Goal: Task Accomplishment & Management: Complete application form

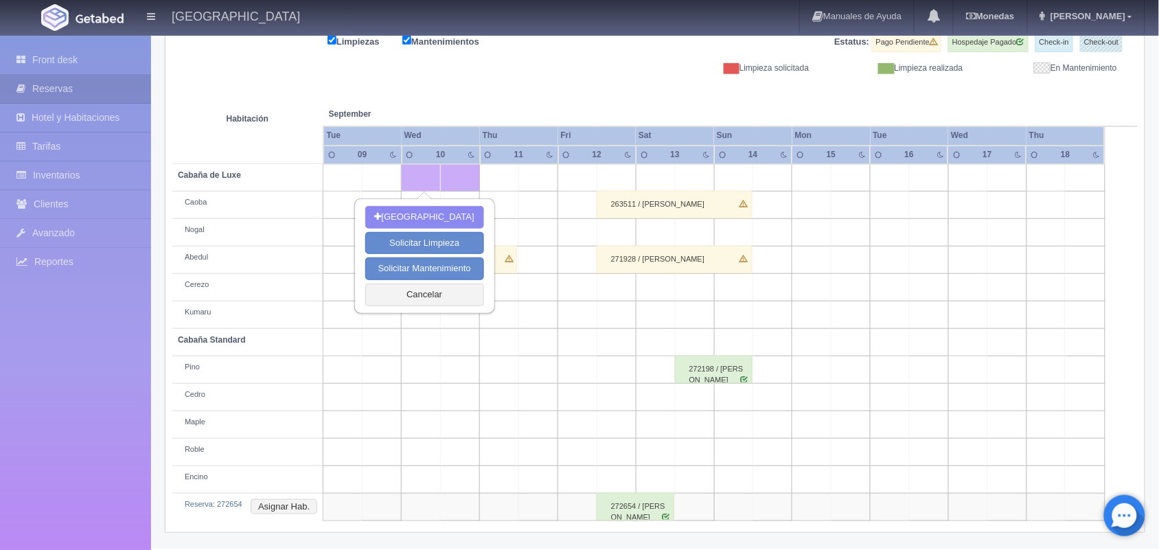
scroll to position [183, 0]
click at [1040, 155] on div at bounding box center [1042, 155] width 24 height 12
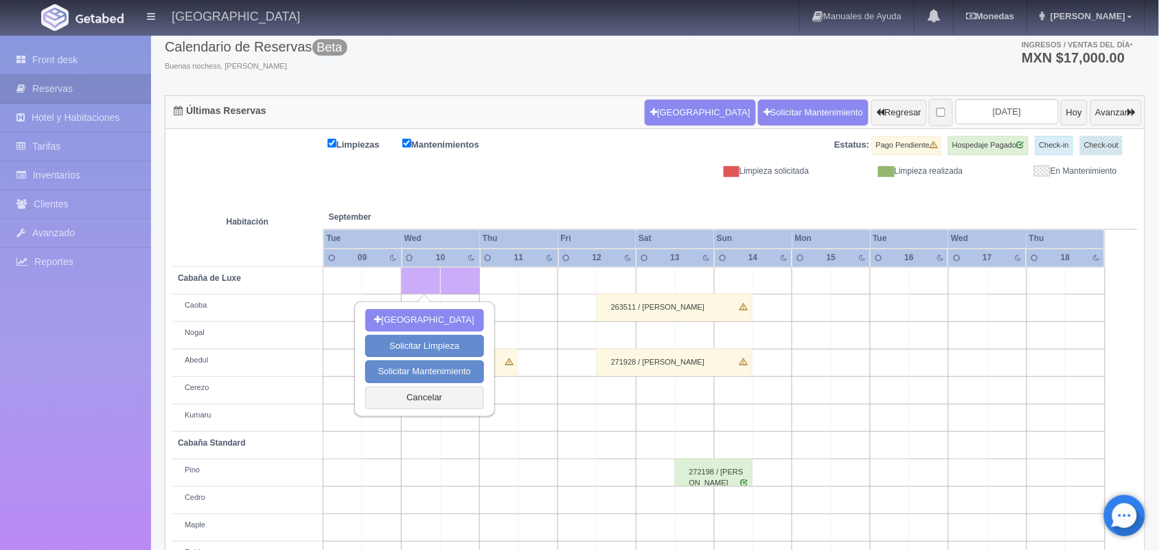
scroll to position [46, 0]
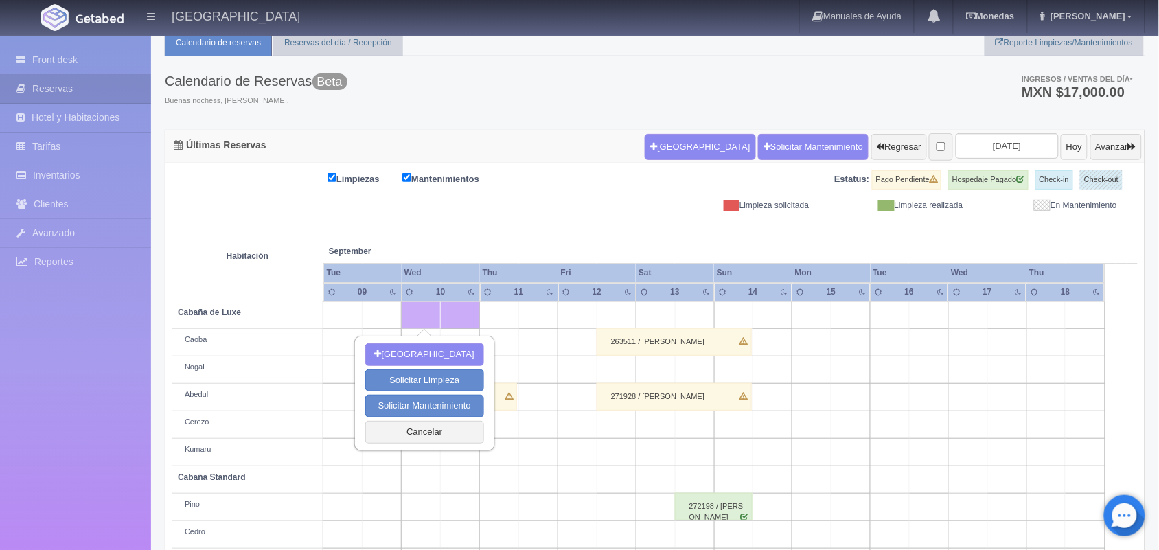
click at [1060, 146] on button "Hoy" at bounding box center [1073, 147] width 27 height 26
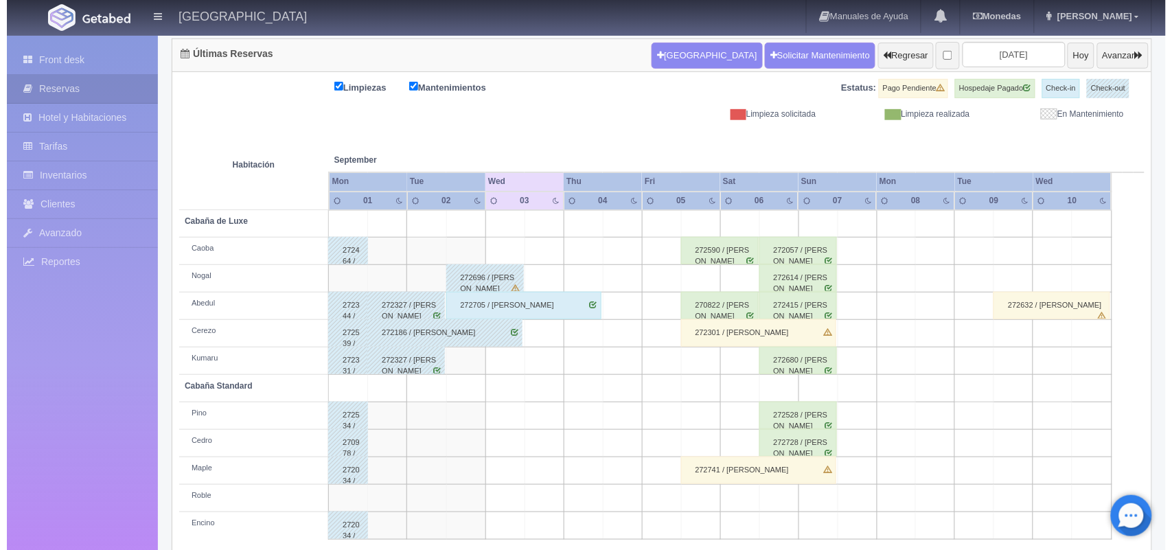
scroll to position [156, 0]
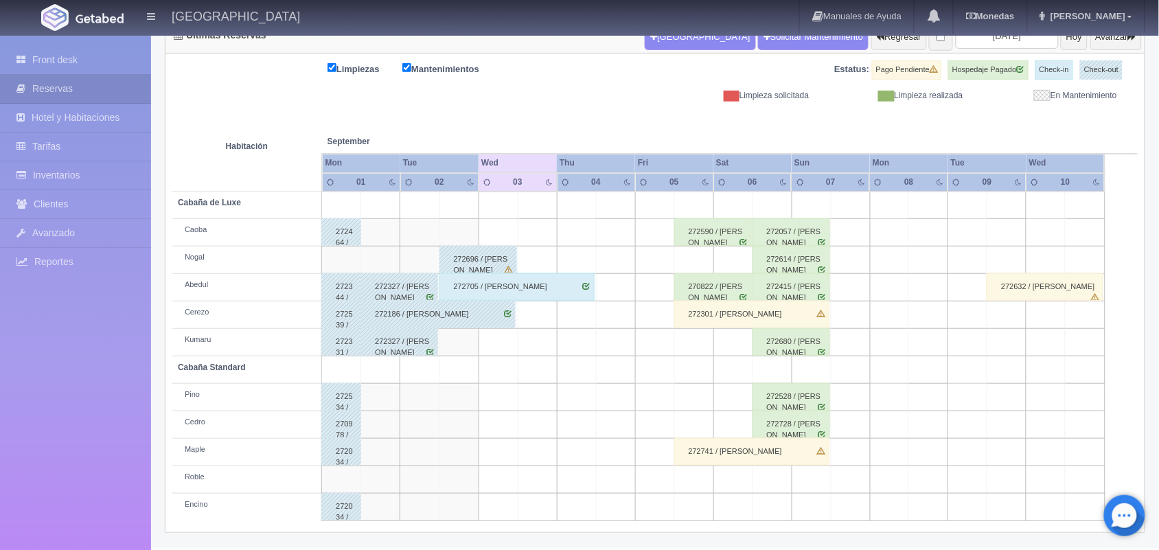
click at [661, 484] on td at bounding box center [654, 479] width 39 height 27
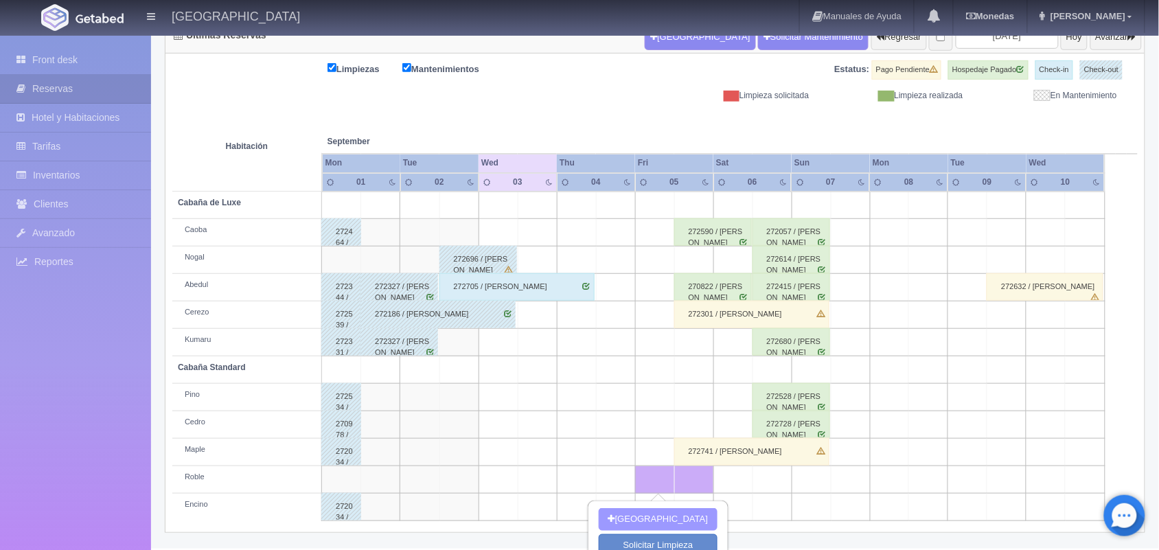
click at [661, 520] on button "[GEOGRAPHIC_DATA]" at bounding box center [657, 519] width 119 height 23
type input "05-09-2025"
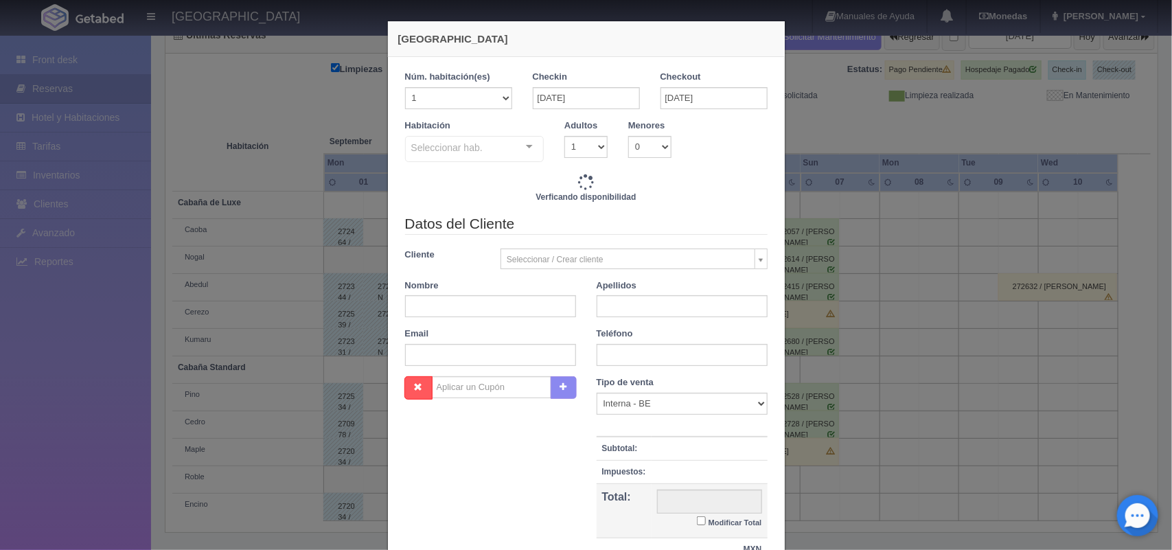
checkbox input "false"
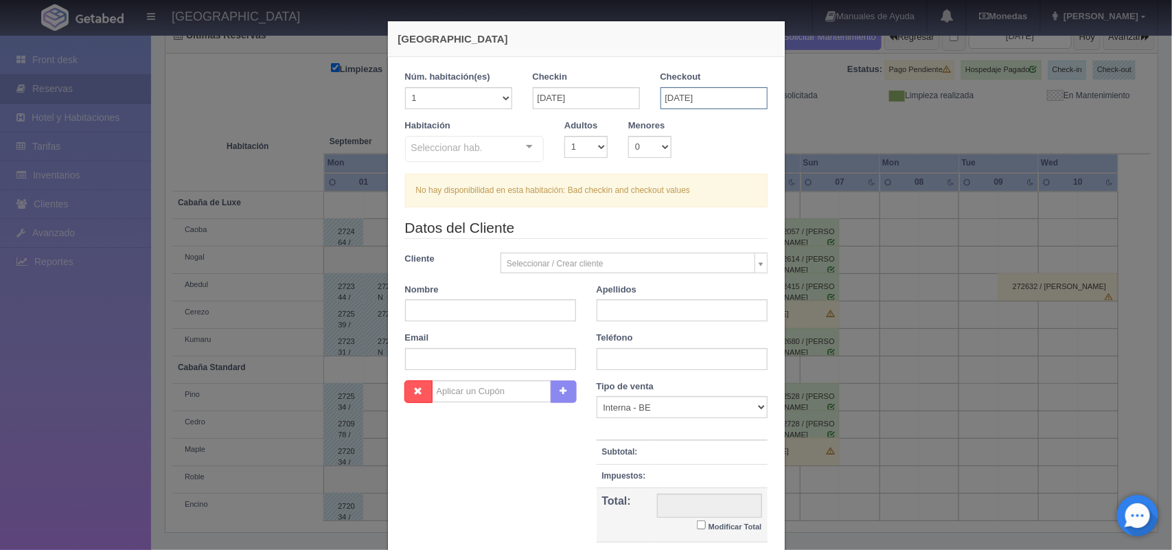
click at [667, 100] on input "05-09-2025" at bounding box center [713, 98] width 107 height 22
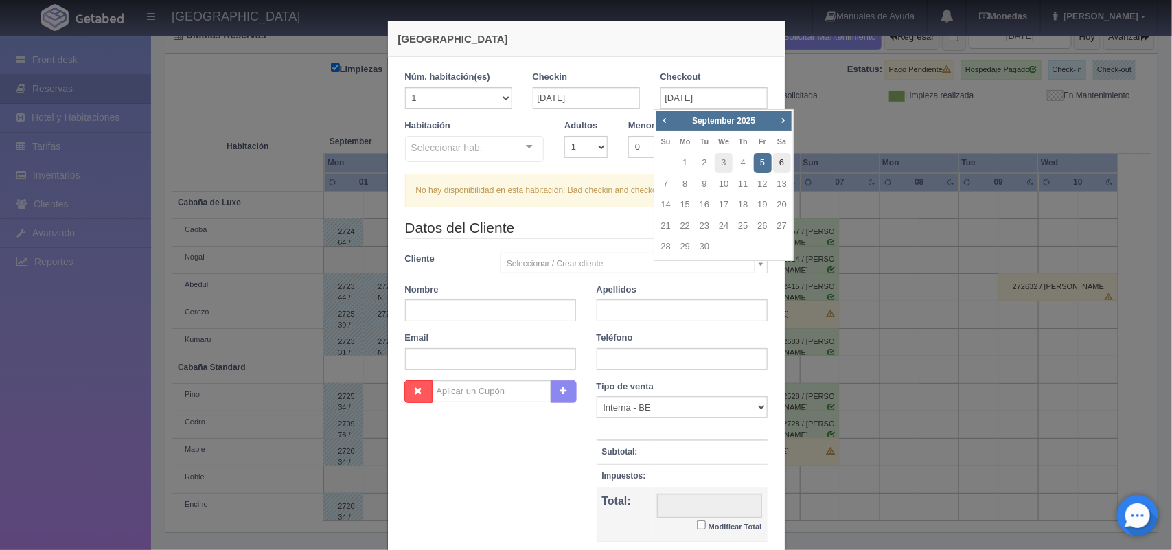
click at [777, 162] on link "6" at bounding box center [782, 163] width 18 height 20
type input "06-09-2025"
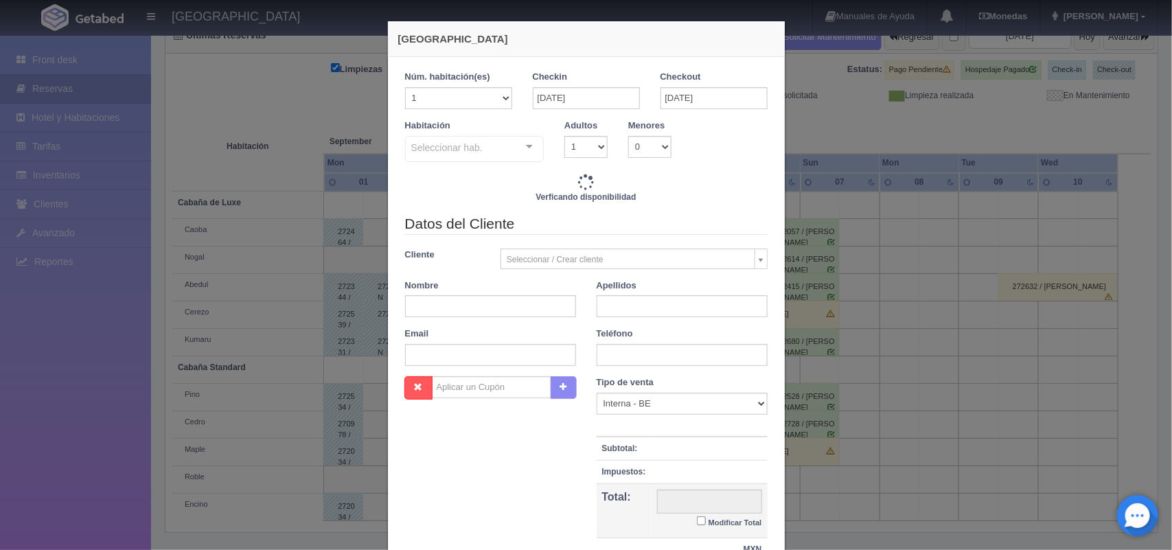
checkbox input "false"
type input "1600.00"
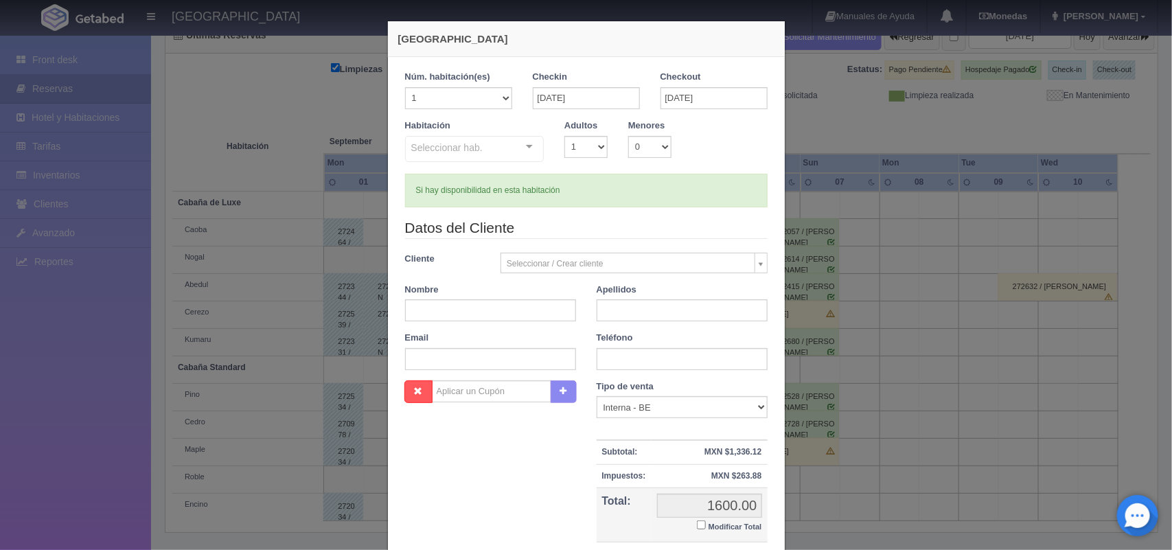
checkbox input "false"
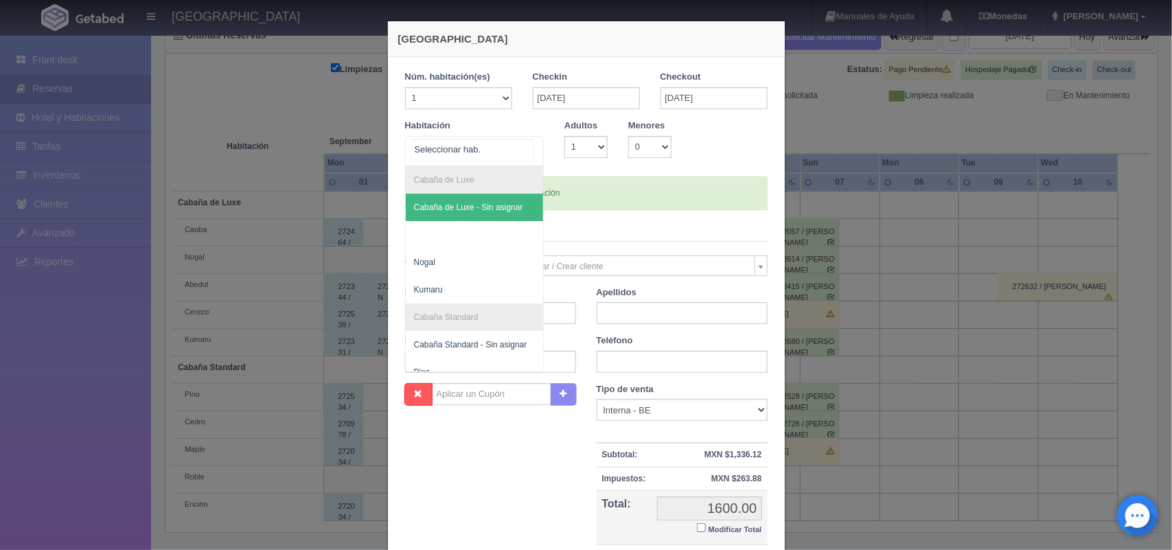
click at [519, 146] on div "Cabaña de Luxe Cabaña de Luxe - Sin asignar Nogal Kumaru Cabaña Standard Cabaña…" at bounding box center [474, 151] width 139 height 30
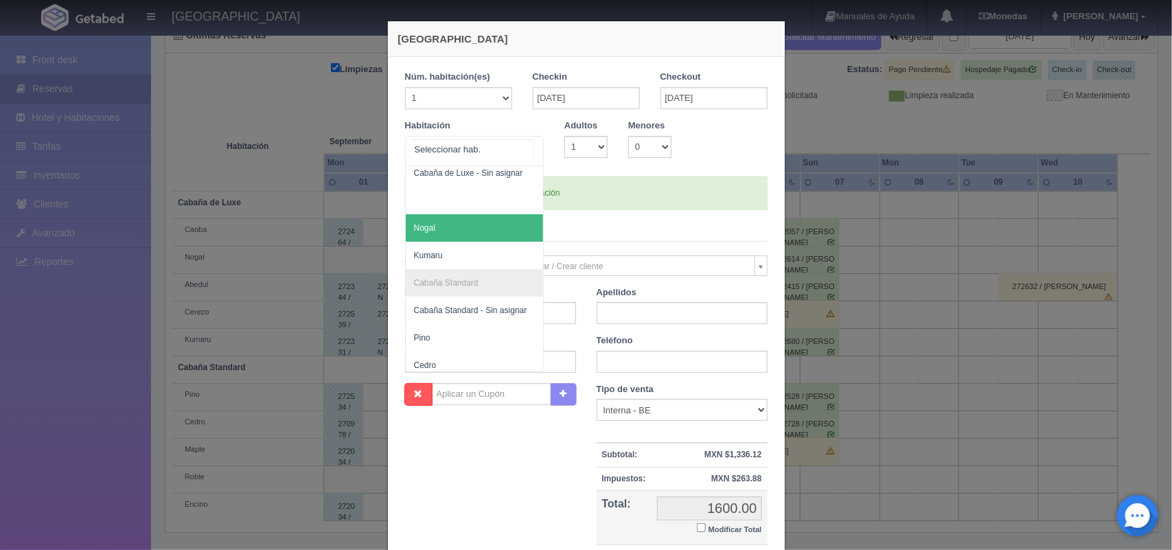
scroll to position [110, 0]
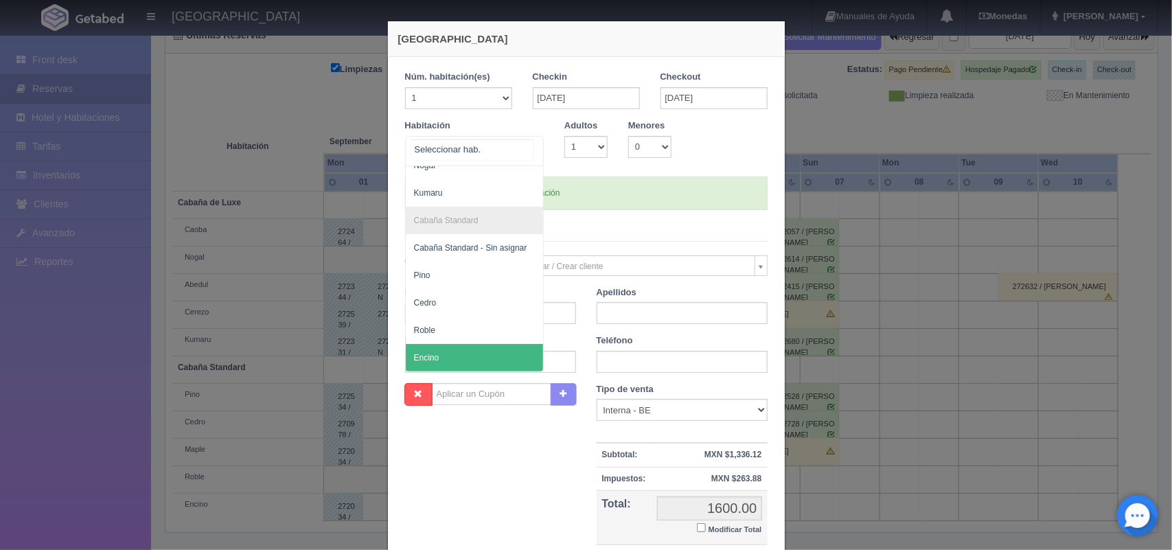
click at [437, 344] on span "Encino" at bounding box center [475, 357] width 138 height 27
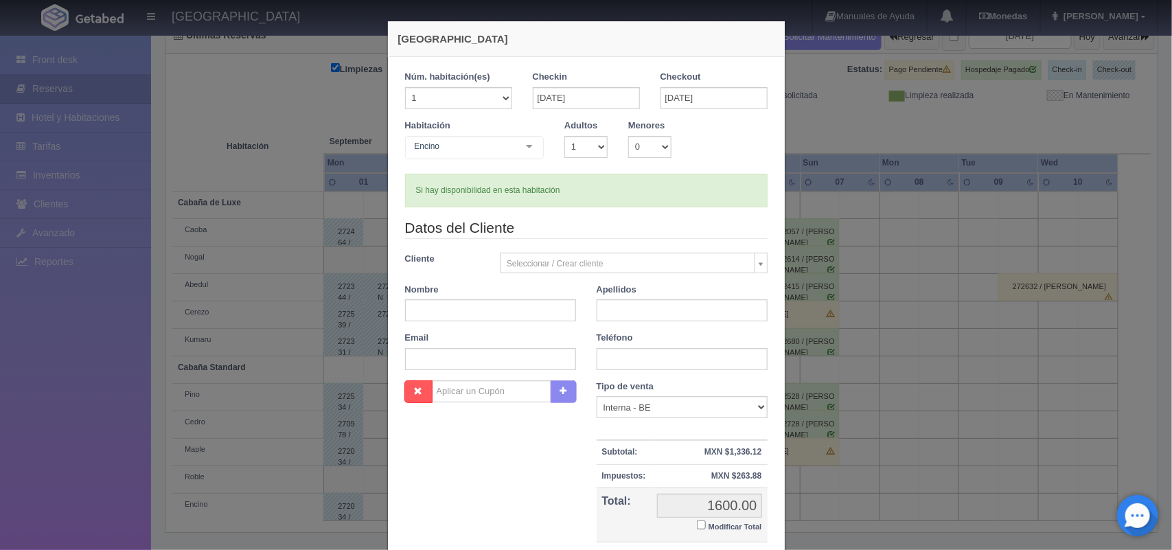
checkbox input "false"
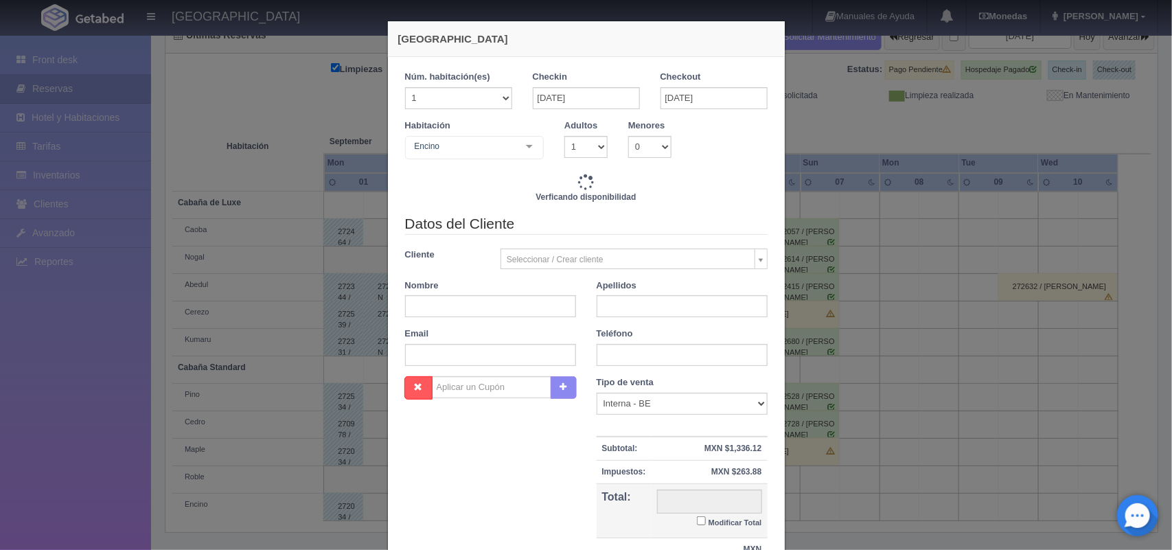
type input "1600.00"
checkbox input "false"
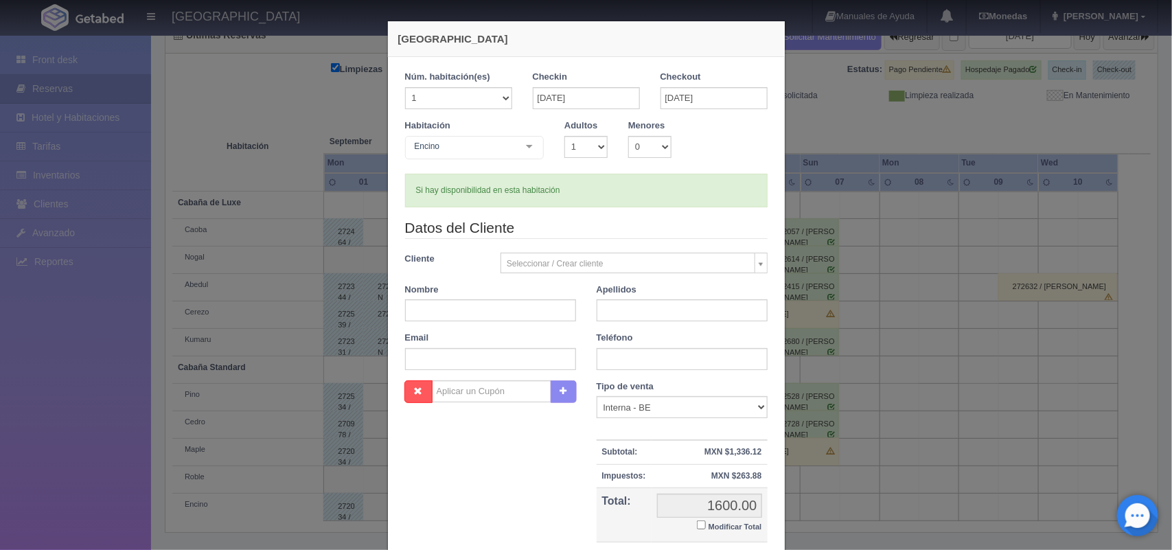
click at [753, 268] on body "Hotel Xacallan Manuales de Ayuda Actualizaciones recientes Monedas Tipo de camb…" at bounding box center [586, 247] width 1172 height 737
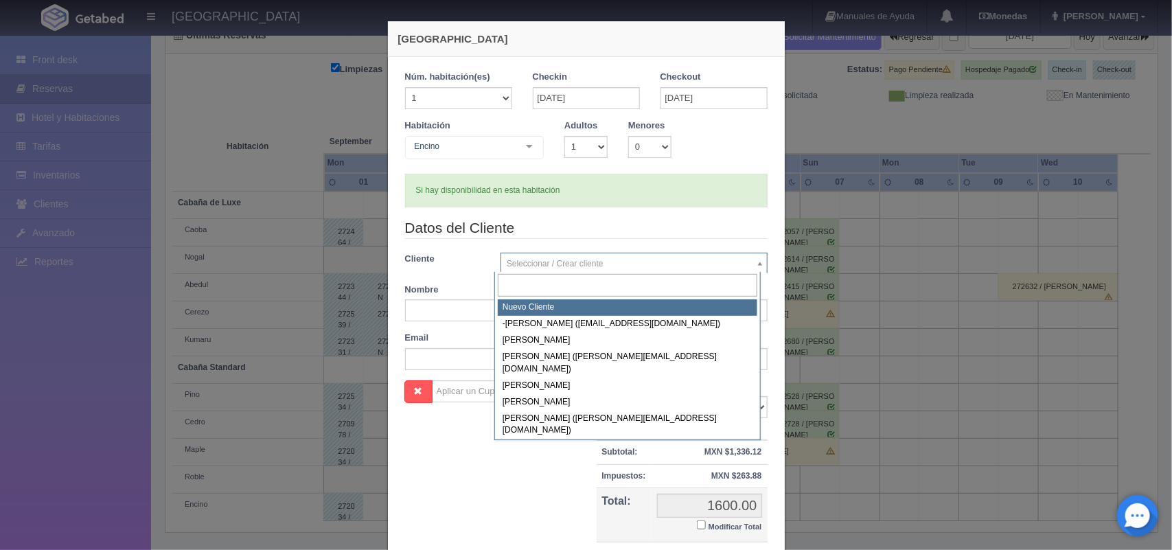
select select "-1"
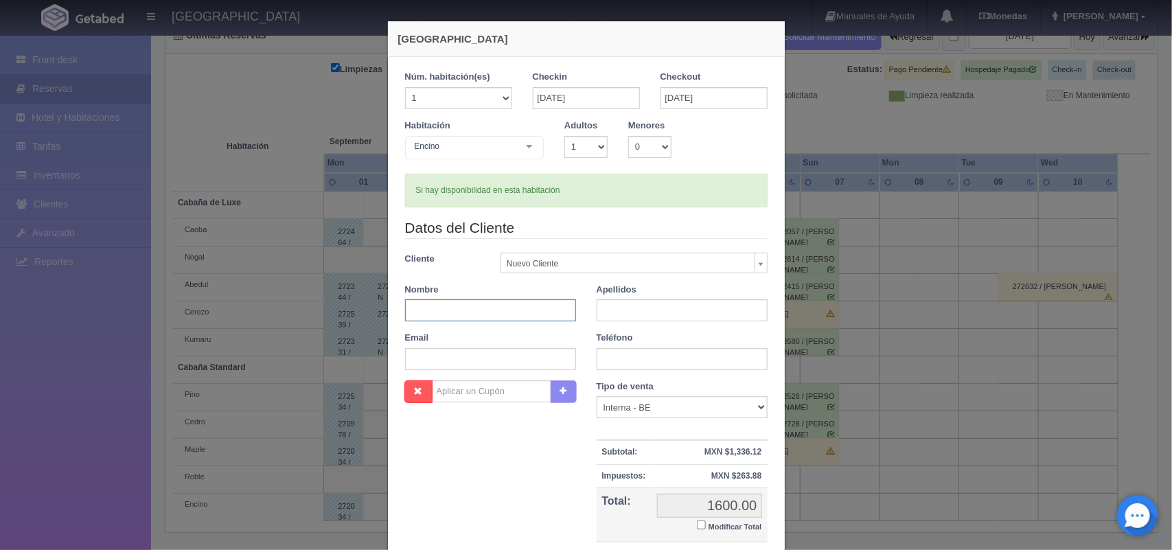
click at [458, 310] on input "text" at bounding box center [490, 310] width 171 height 22
type input "roberto ulises"
click at [631, 317] on input "text" at bounding box center [681, 310] width 171 height 22
type input "serrano"
click at [507, 360] on input "text" at bounding box center [490, 359] width 171 height 22
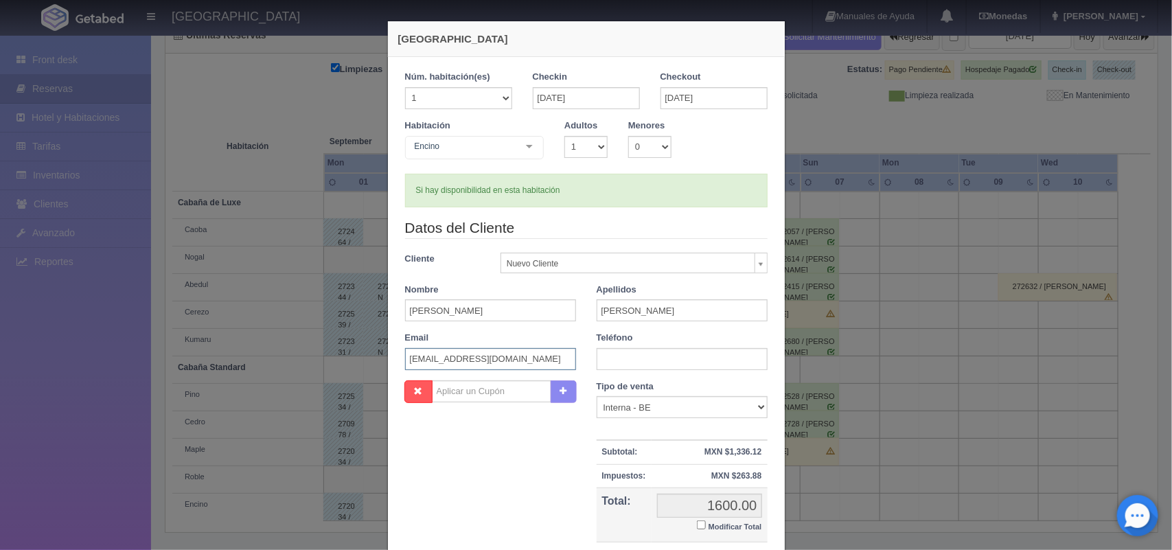
click at [440, 362] on input "sanr703m@hotmail.com" at bounding box center [490, 359] width 171 height 22
click at [444, 364] on input "sanr703m@hotmail.com" at bounding box center [490, 359] width 171 height 22
type input "espejosparavigilancia@hotmail.com"
click at [645, 361] on input "text" at bounding box center [681, 359] width 171 height 22
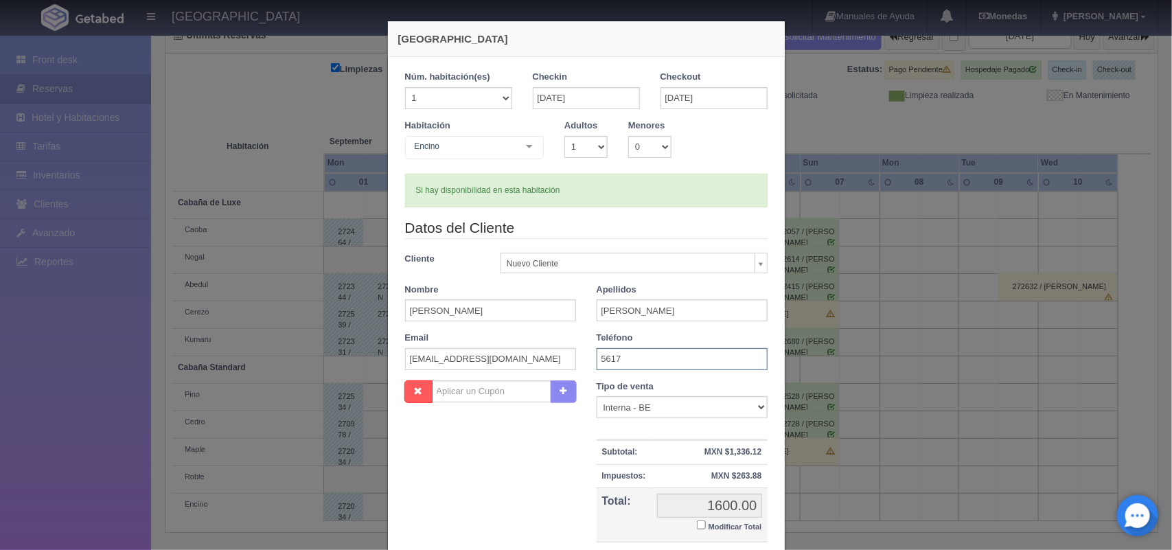
type input "5617552662"
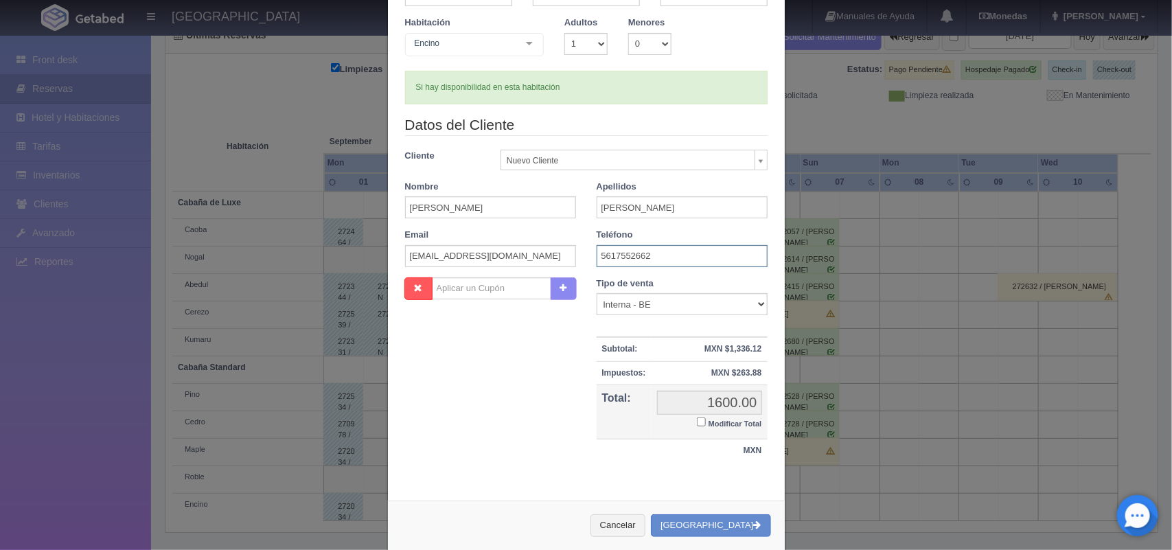
scroll to position [126, 0]
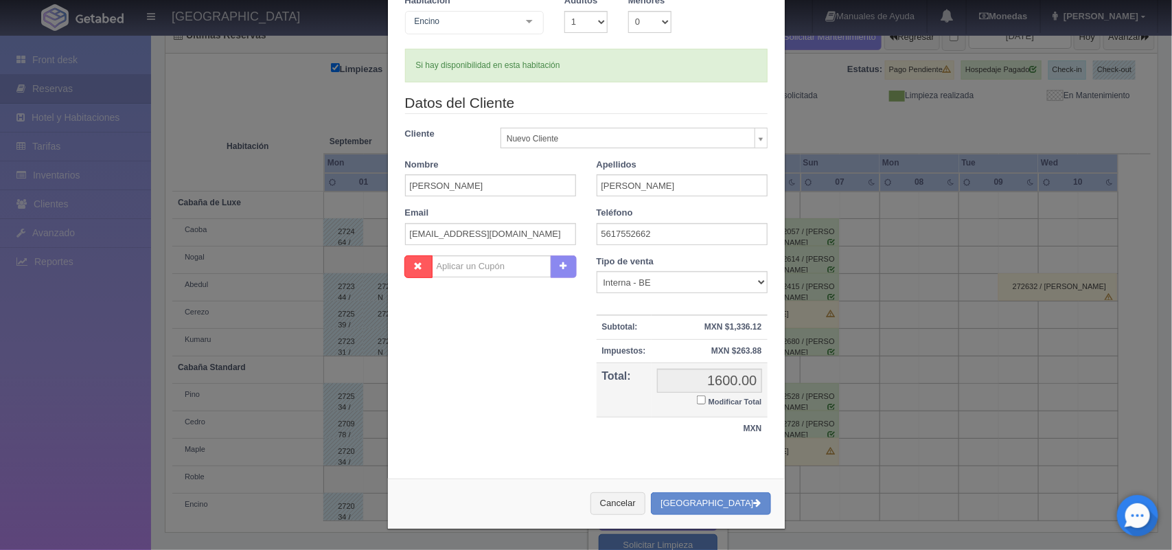
click at [697, 400] on input "Modificar Total" at bounding box center [701, 399] width 9 height 9
checkbox input "true"
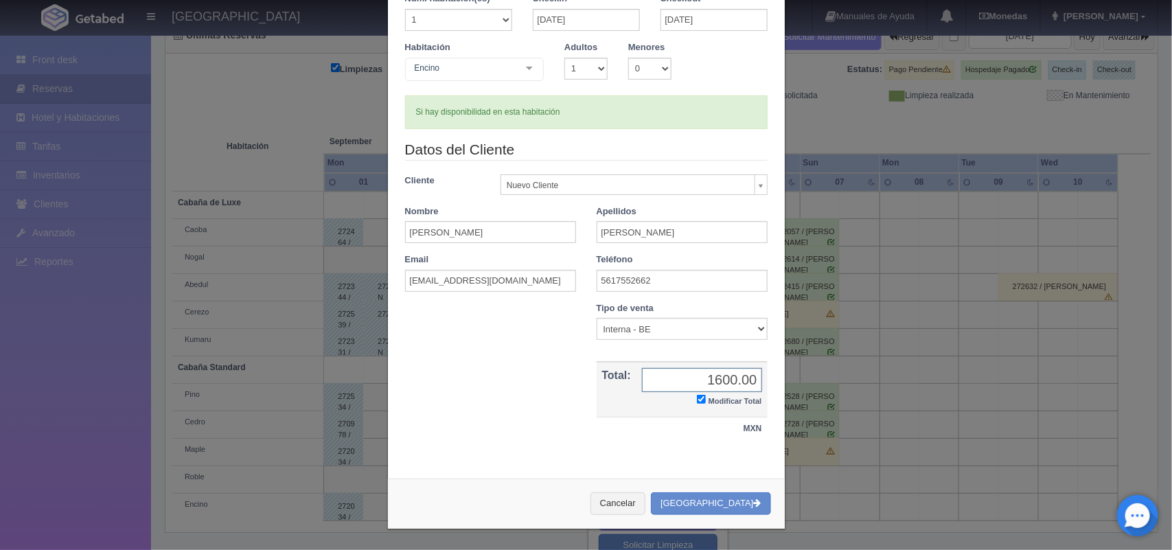
click at [715, 380] on input "1600.00" at bounding box center [702, 380] width 120 height 24
type input "1500.00"
click at [710, 502] on button "[GEOGRAPHIC_DATA]" at bounding box center [710, 503] width 119 height 23
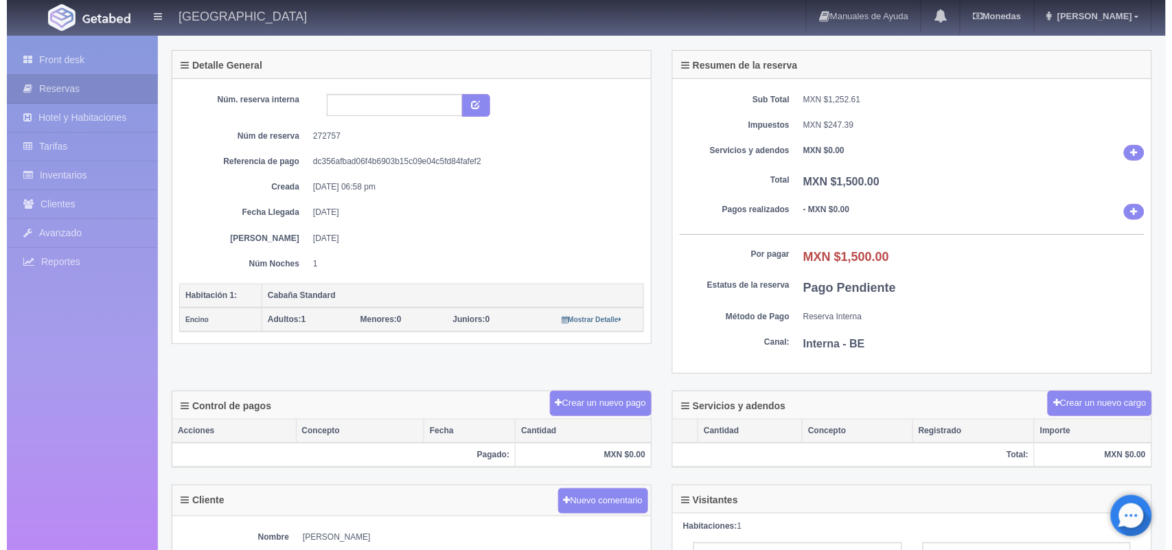
scroll to position [103, 0]
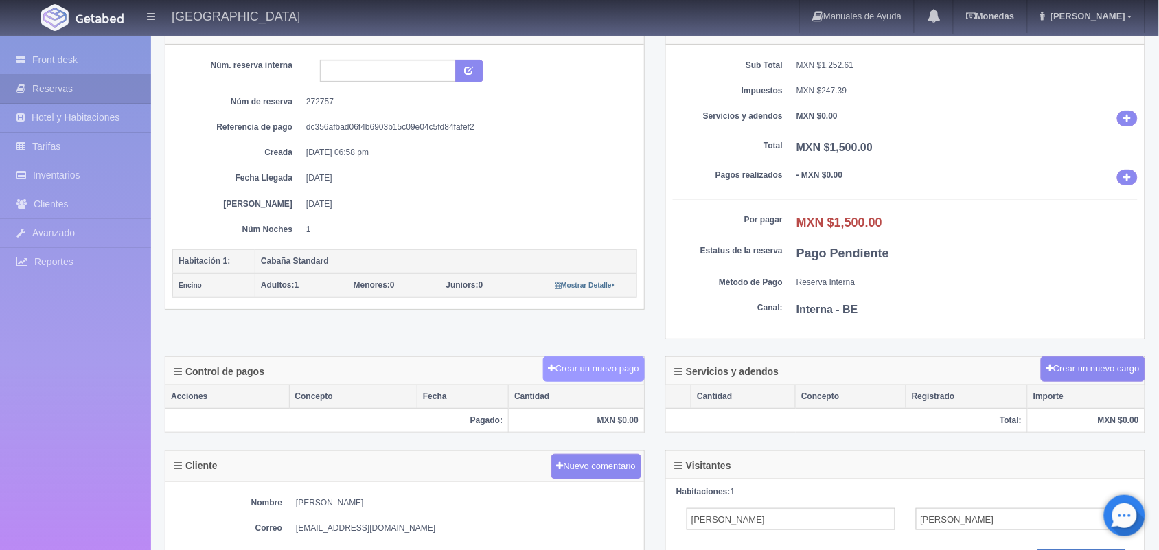
click at [584, 367] on button "Crear un nuevo pago" at bounding box center [594, 368] width 102 height 25
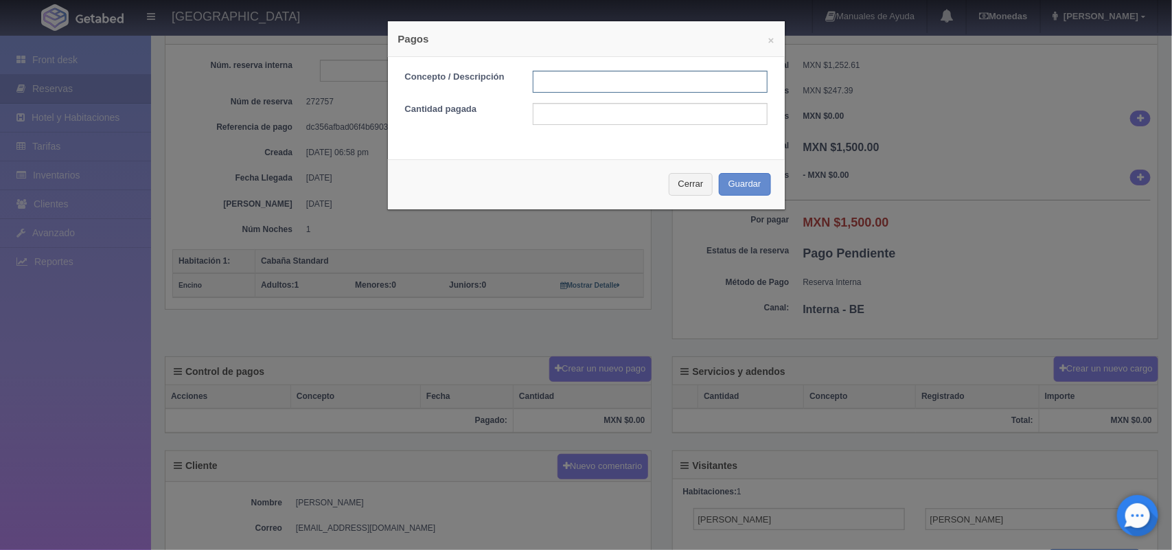
click at [551, 80] on input "text" at bounding box center [650, 82] width 235 height 22
type input "Pago transferencia"
click at [594, 108] on input "text" at bounding box center [650, 114] width 235 height 22
type input "750.00"
click at [733, 178] on button "Guardar" at bounding box center [745, 184] width 52 height 23
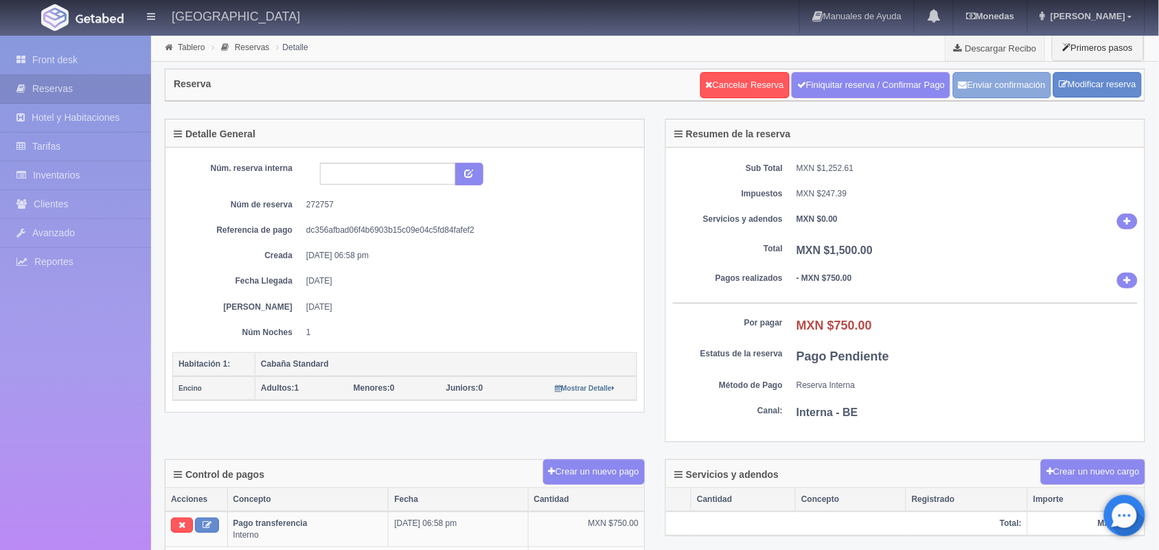
click at [1010, 83] on button "Enviar confirmación" at bounding box center [1002, 85] width 98 height 26
click at [83, 55] on link "Front desk" at bounding box center [75, 60] width 151 height 28
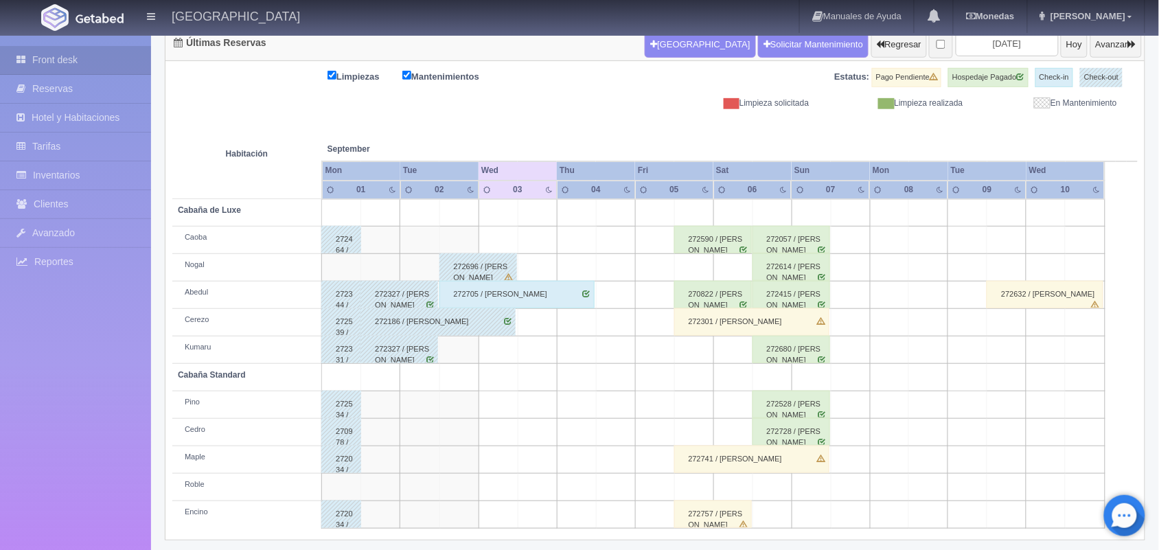
scroll to position [156, 0]
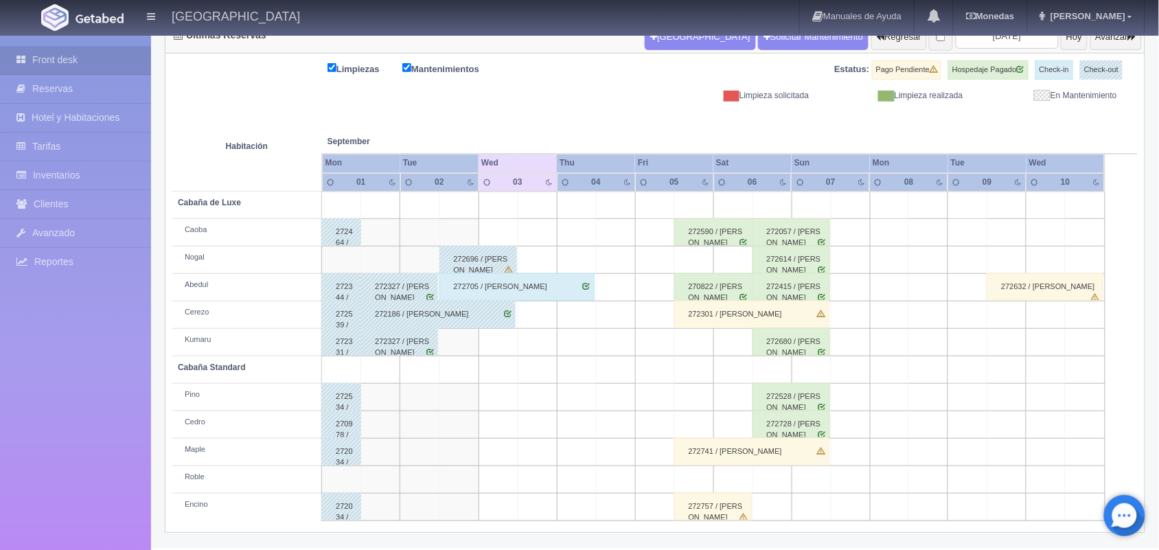
click at [728, 512] on div "272757 / [PERSON_NAME]" at bounding box center [713, 506] width 78 height 27
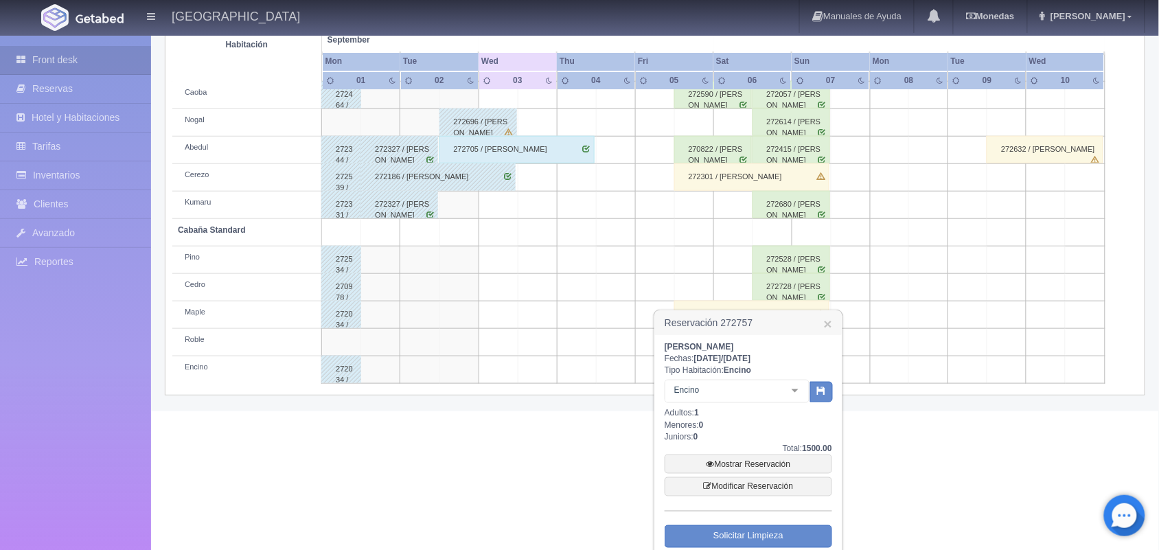
scroll to position [327, 0]
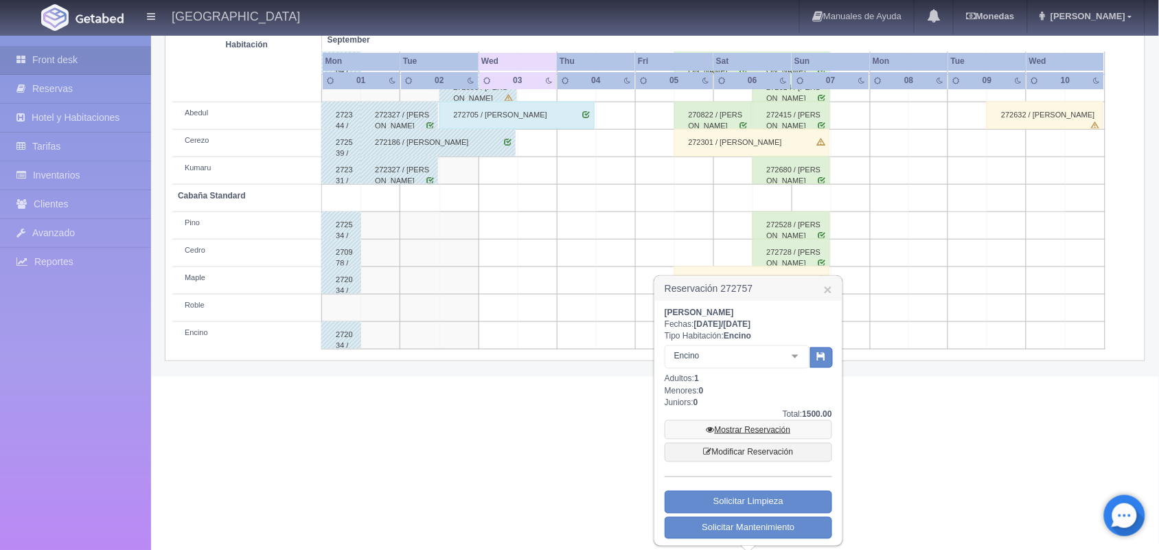
click at [757, 429] on link "Mostrar Reservación" at bounding box center [747, 429] width 167 height 19
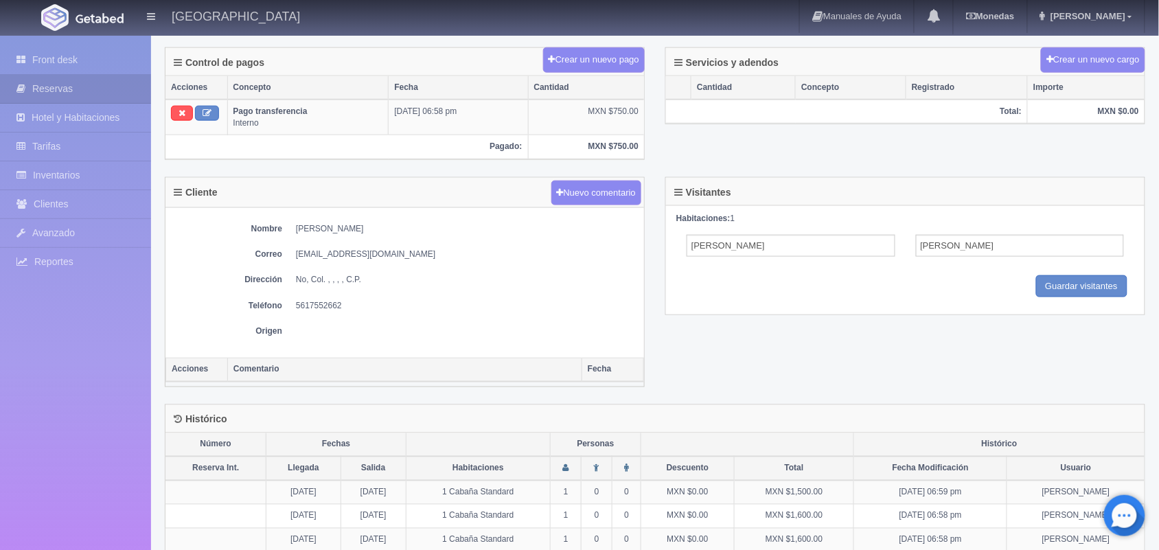
scroll to position [434, 0]
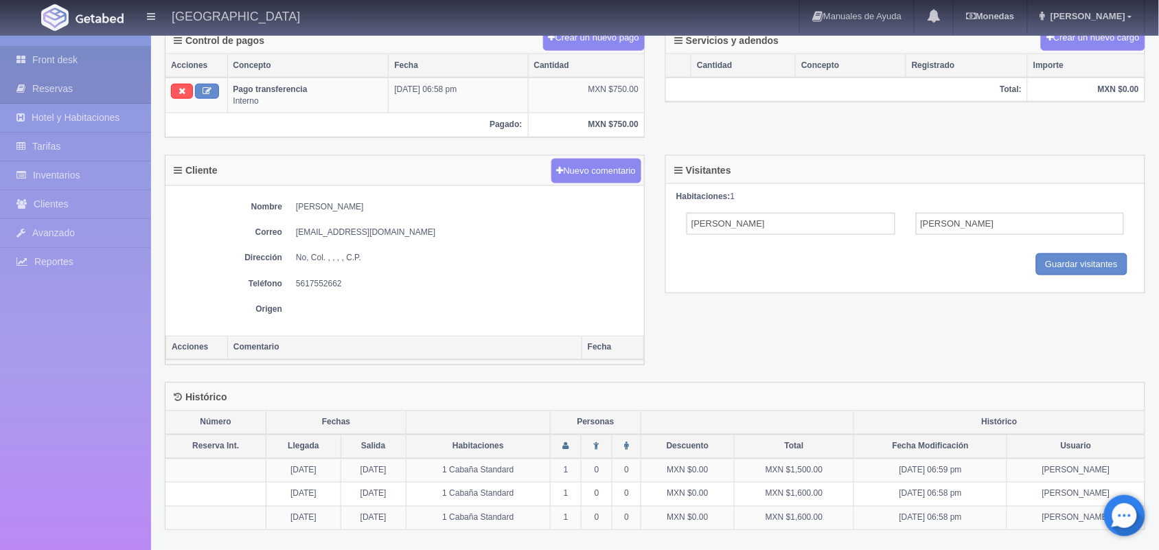
click at [79, 53] on link "Front desk" at bounding box center [75, 60] width 151 height 28
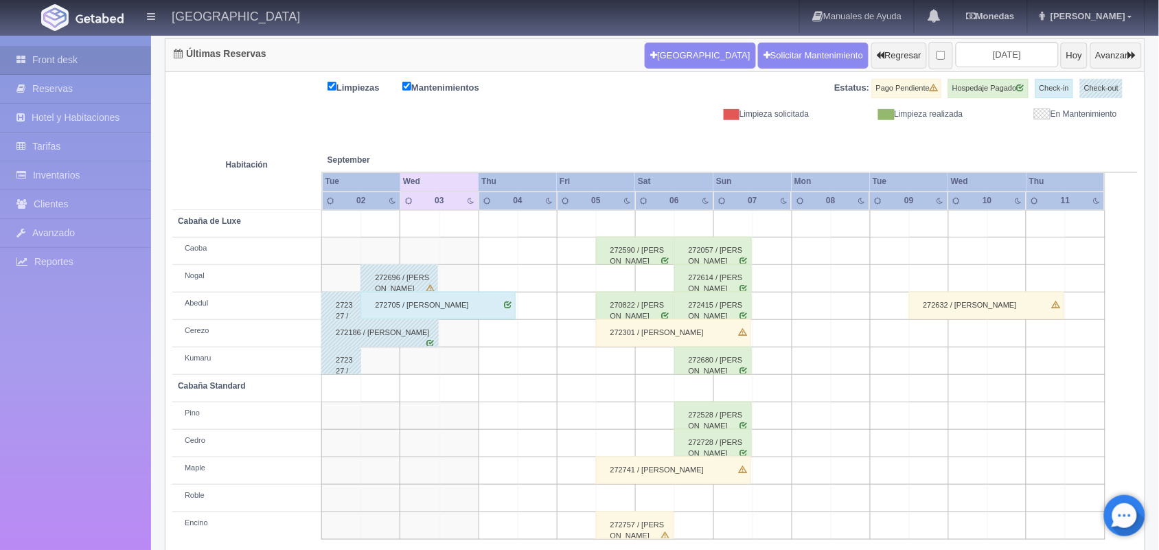
scroll to position [156, 0]
